Goal: Task Accomplishment & Management: Complete application form

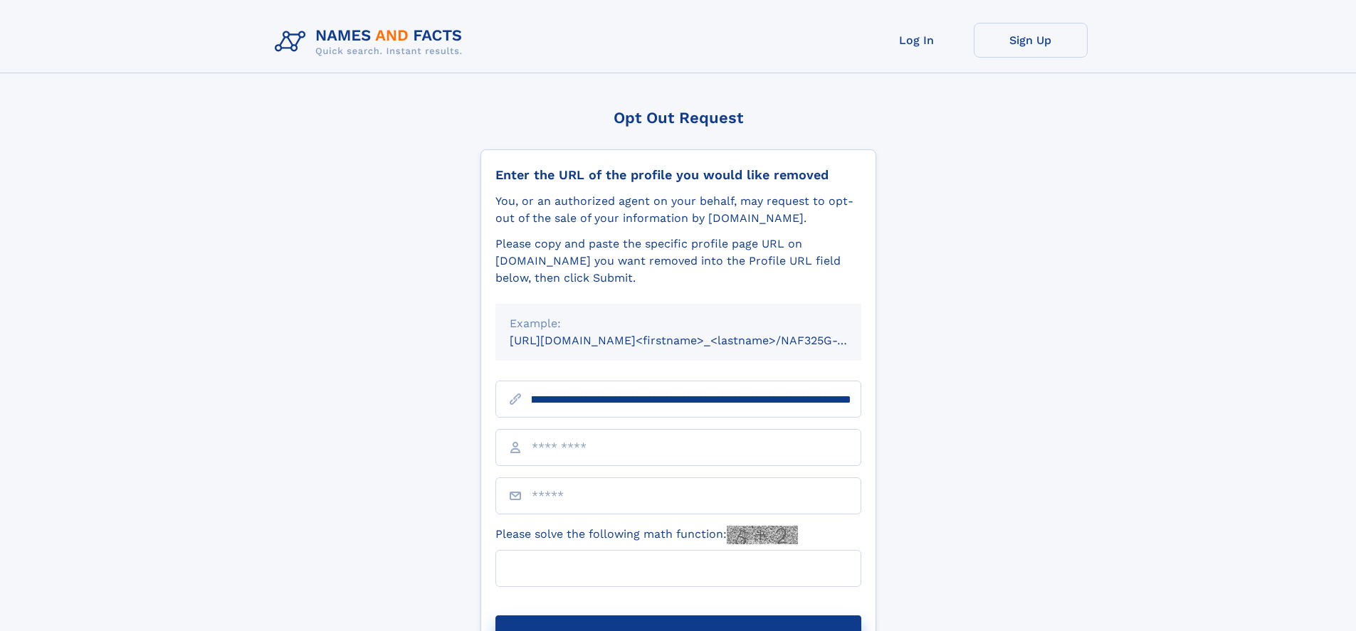
scroll to position [0, 183]
type input "**********"
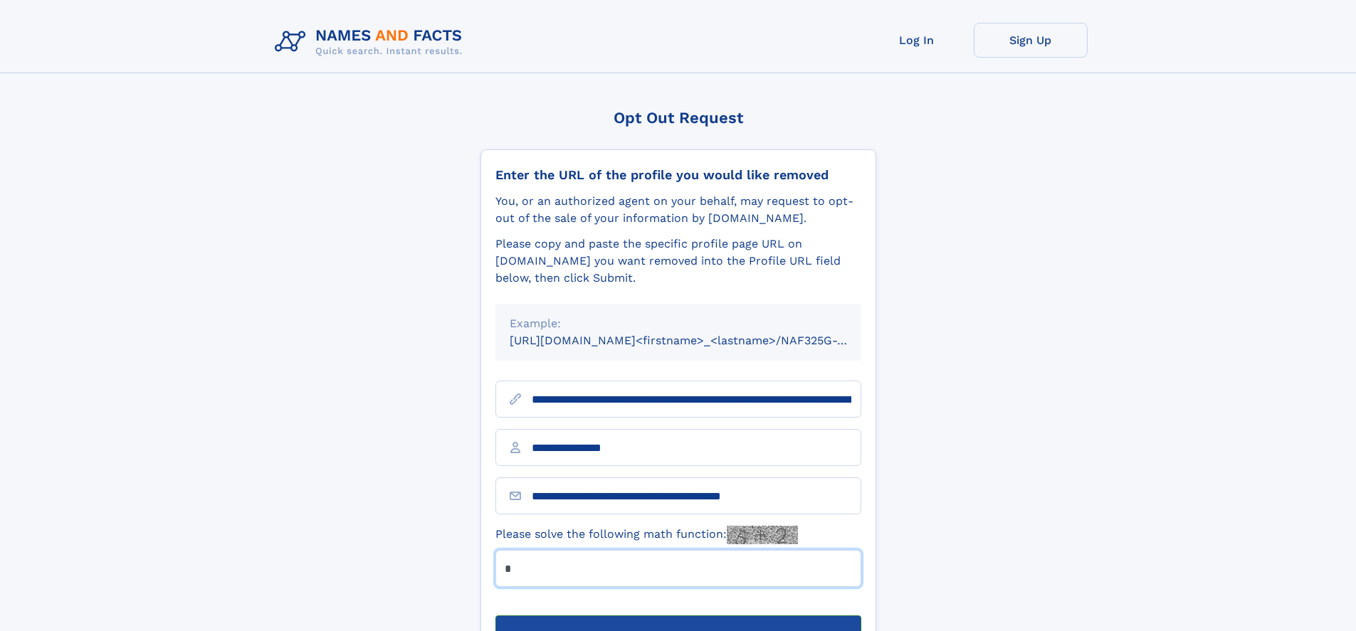
type input "*"
click at [678, 616] on button "Submit Opt Out Request" at bounding box center [678, 639] width 366 height 46
